Goal: Feedback & Contribution: Contribute content

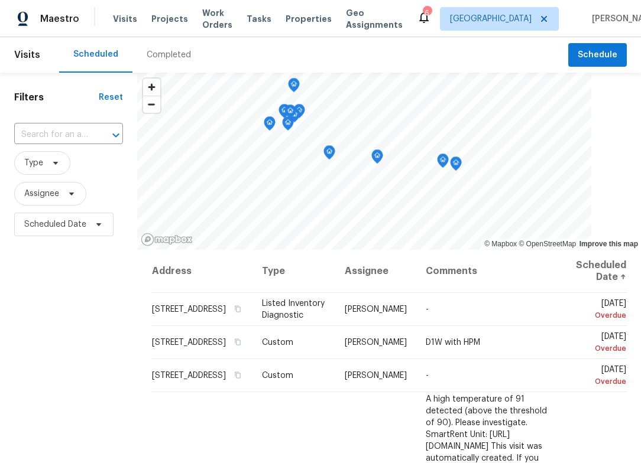
click at [297, 8] on div "Visits Projects Work Orders Tasks Properties Geo Assignments" at bounding box center [265, 19] width 304 height 24
click at [300, 15] on span "Properties" at bounding box center [308, 19] width 46 height 12
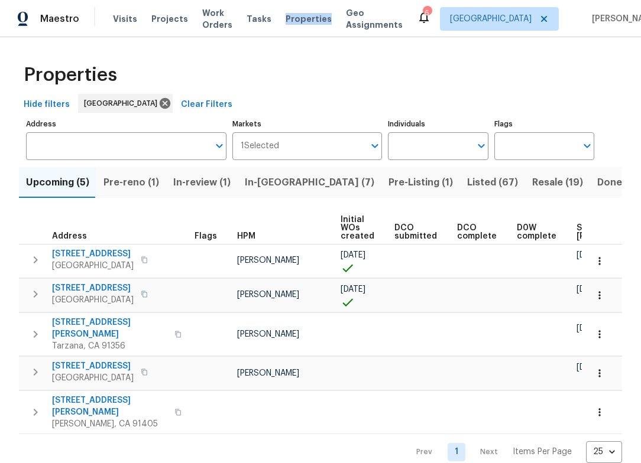
click at [267, 179] on span "In-reno (7)" at bounding box center [309, 182] width 129 height 17
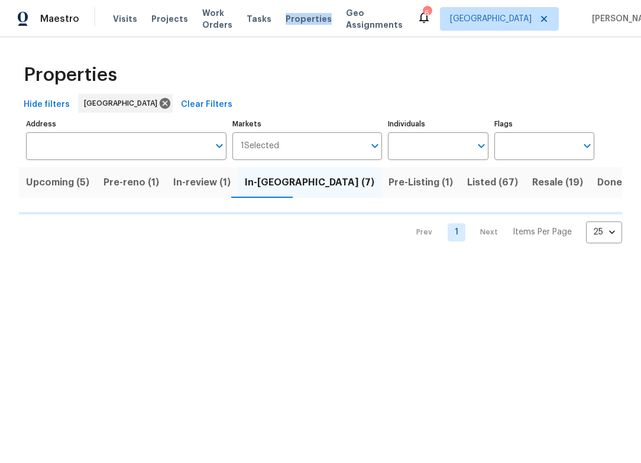
click at [55, 180] on span "Upcoming (5)" at bounding box center [57, 182] width 63 height 17
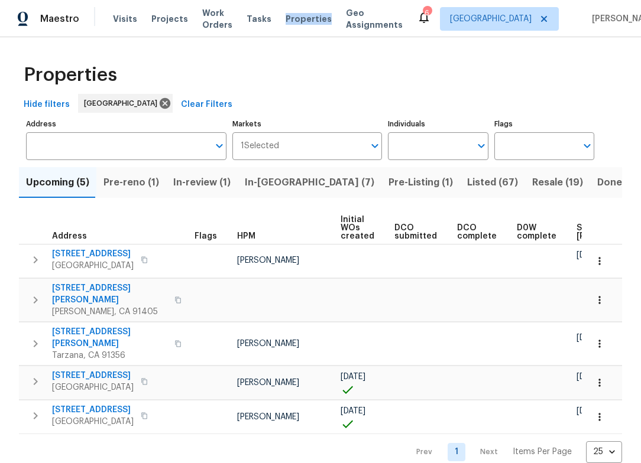
click at [264, 187] on span "In-reno (7)" at bounding box center [309, 182] width 129 height 17
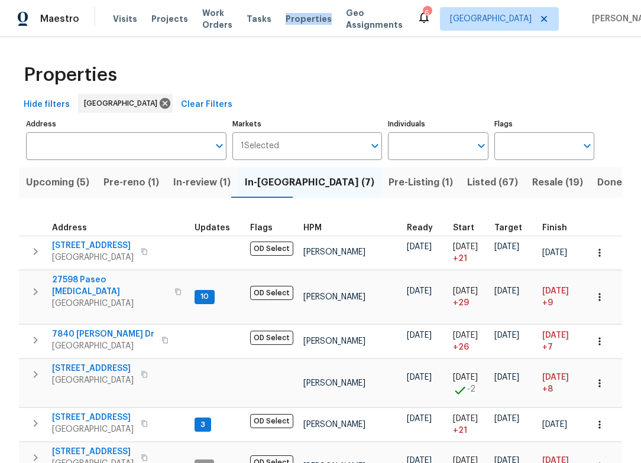
scroll to position [59, 0]
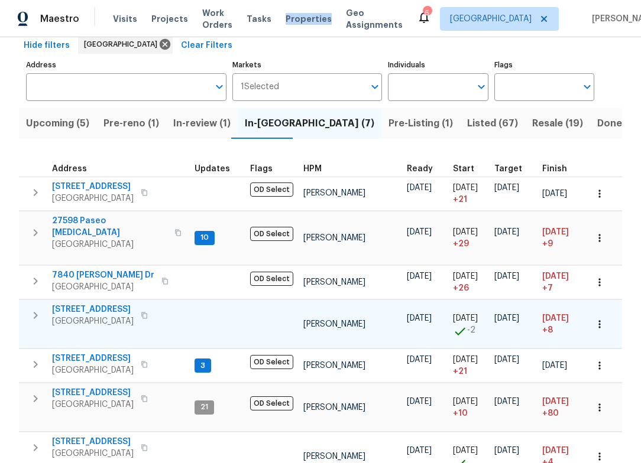
click at [93, 304] on span "13864 Lexicon Ave" at bounding box center [93, 310] width 82 height 12
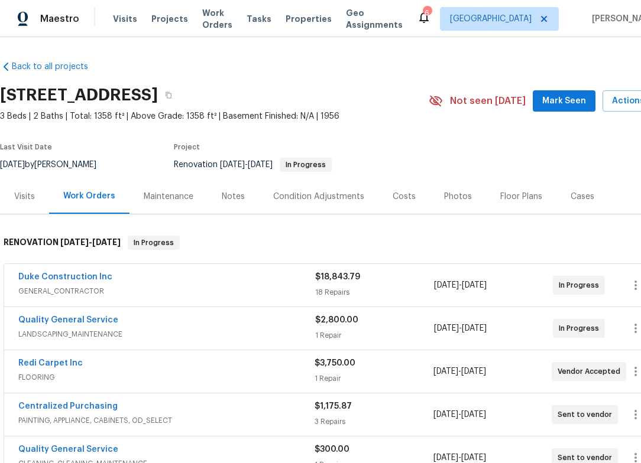
click at [228, 191] on div "Notes" at bounding box center [233, 197] width 23 height 12
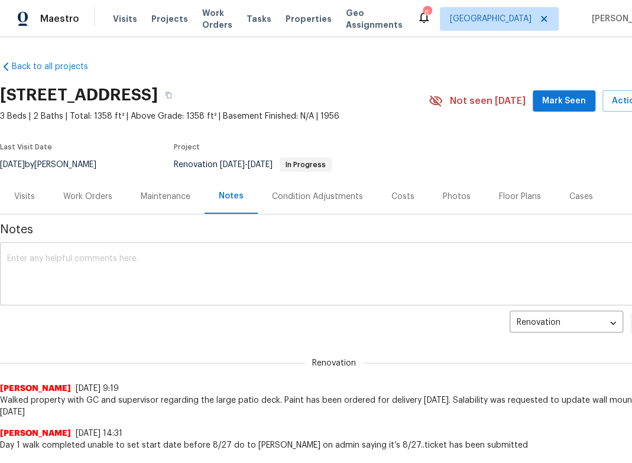
click at [200, 255] on textarea at bounding box center [334, 275] width 654 height 41
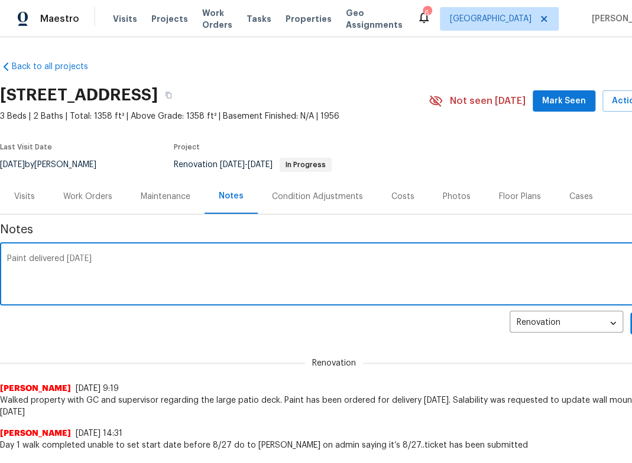
click at [142, 14] on div "Visits Projects Work Orders Tasks Properties Geo Assignments" at bounding box center [265, 19] width 304 height 24
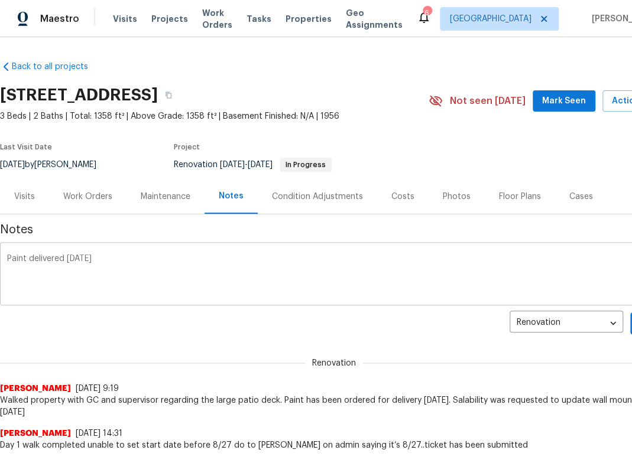
click at [140, 249] on div "Paint delivered [DATE] x ​" at bounding box center [334, 275] width 668 height 60
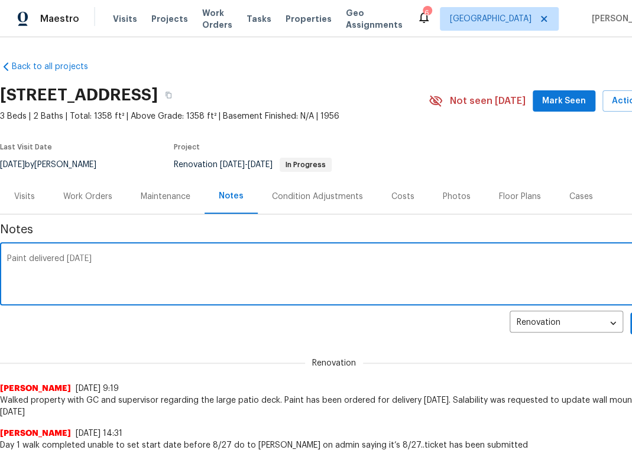
click at [152, 263] on textarea "Paint delivered [DATE]" at bounding box center [334, 275] width 654 height 41
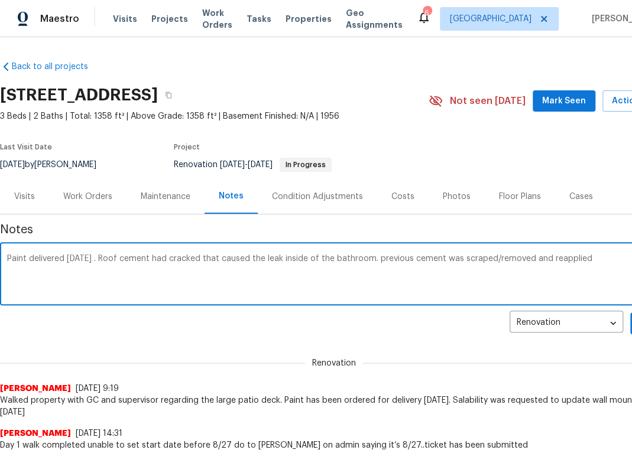
type textarea "Paint delivered [DATE] . Roof cement had cracked that caused the leak inside of…"
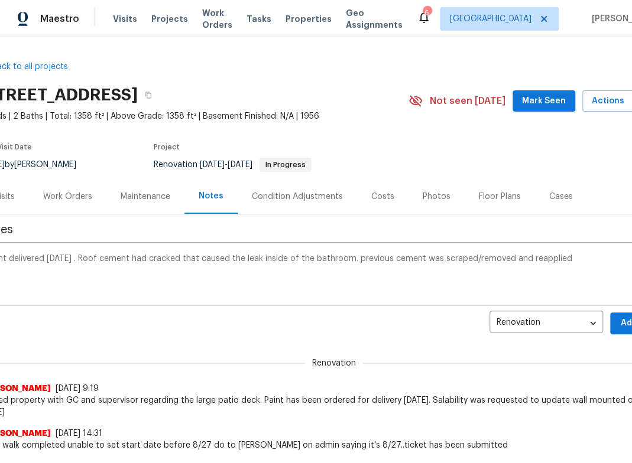
drag, startPoint x: 397, startPoint y: 324, endPoint x: 423, endPoint y: 334, distance: 27.1
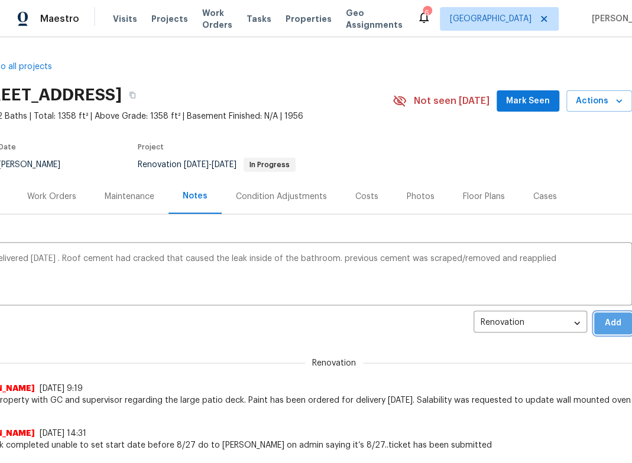
click at [603, 329] on span "Add" at bounding box center [612, 323] width 19 height 15
